Goal: Task Accomplishment & Management: Manage account settings

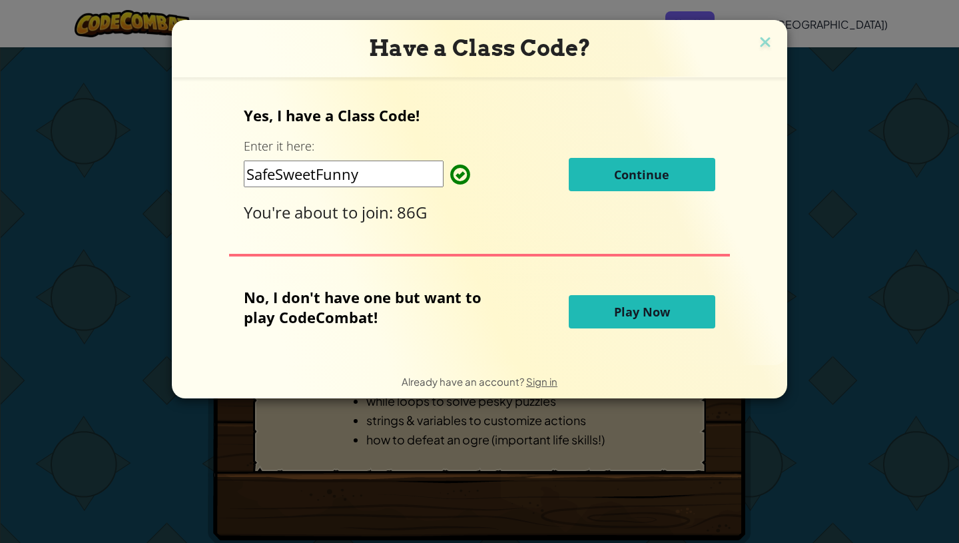
click at [764, 45] on img at bounding box center [764, 43] width 17 height 20
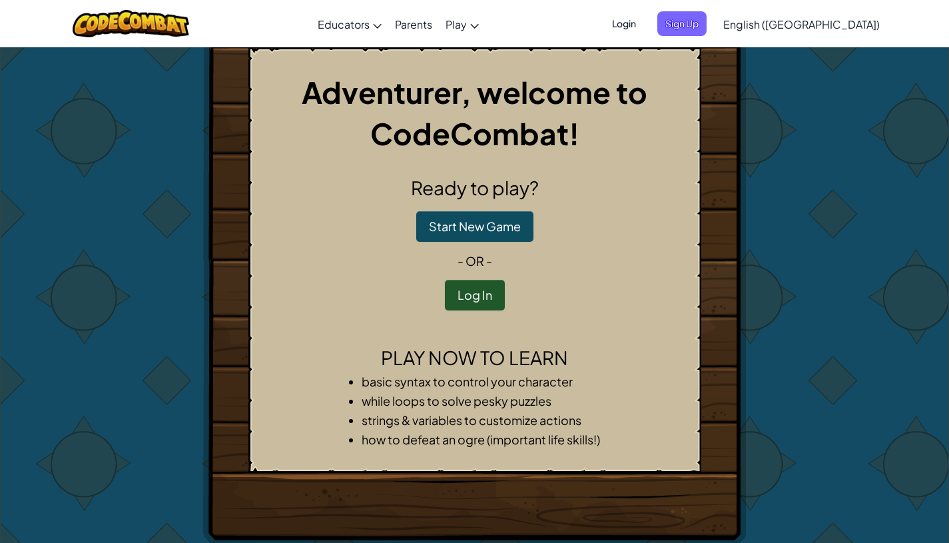
click at [644, 13] on button "Login" at bounding box center [624, 23] width 40 height 25
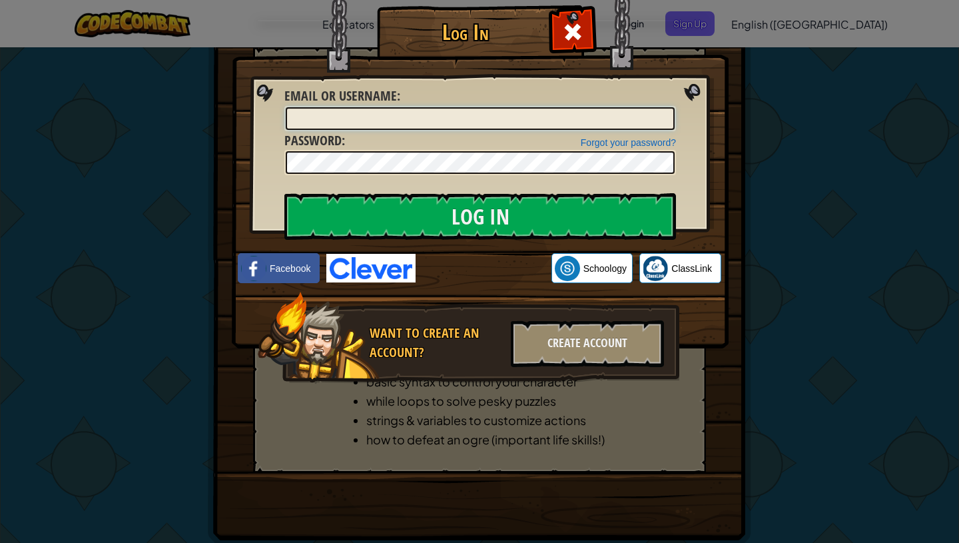
click at [541, 112] on input "Email or Username :" at bounding box center [480, 118] width 389 height 23
click at [541, 112] on input "2532228" at bounding box center [480, 118] width 389 height 23
type input "[EMAIL_ADDRESS][DOMAIN_NAME]"
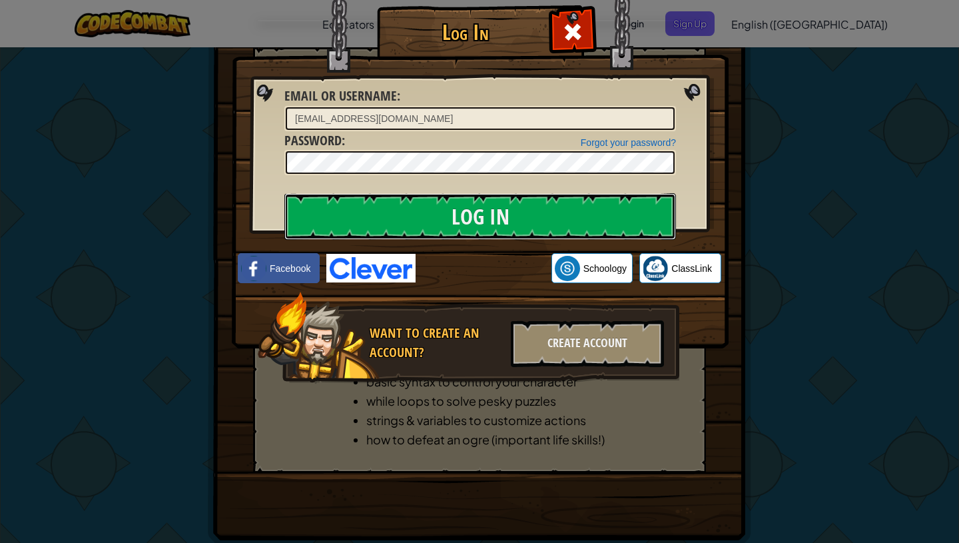
click at [486, 218] on input "Log In" at bounding box center [479, 216] width 391 height 47
